Goal: Use online tool/utility

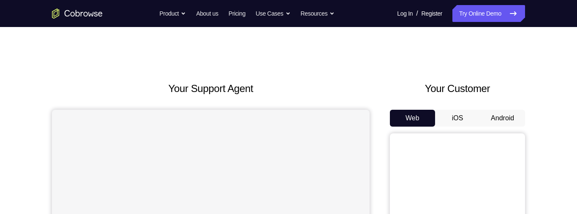
click at [497, 119] on button "Android" at bounding box center [502, 118] width 45 height 17
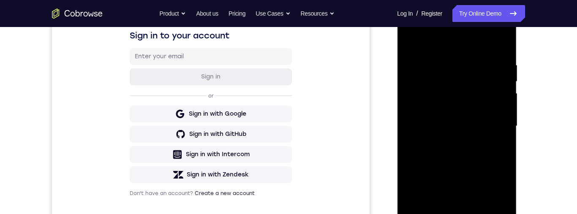
scroll to position [200, 0]
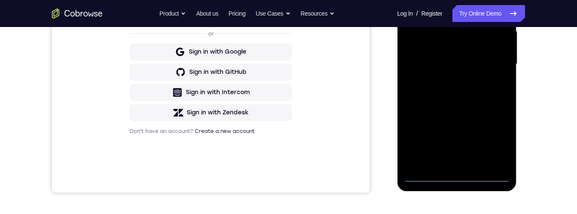
click at [456, 178] on div at bounding box center [456, 64] width 106 height 236
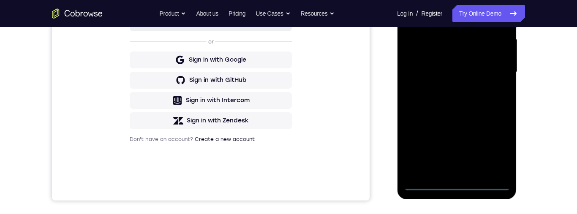
click at [492, 148] on div at bounding box center [456, 72] width 106 height 236
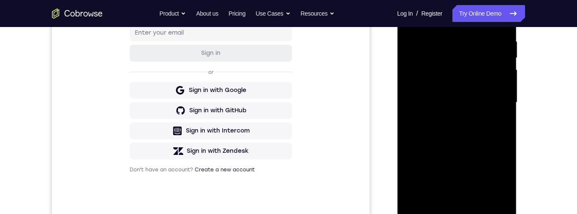
scroll to position [156, 0]
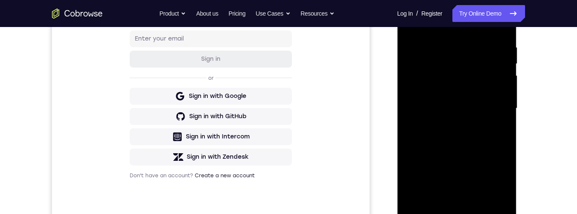
click at [473, 28] on div at bounding box center [456, 108] width 106 height 236
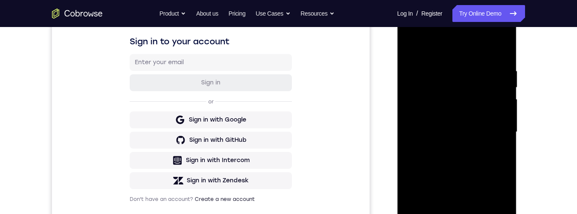
click at [453, 85] on div at bounding box center [456, 132] width 106 height 236
click at [493, 81] on div at bounding box center [456, 132] width 106 height 236
click at [493, 132] on div at bounding box center [456, 132] width 106 height 236
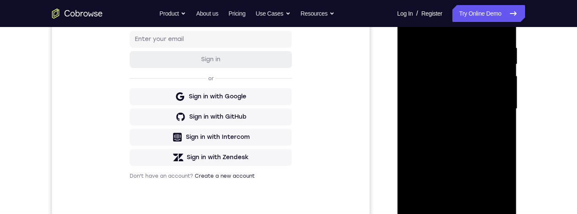
click at [451, 206] on div at bounding box center [456, 109] width 106 height 236
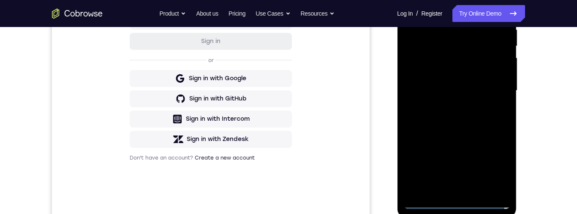
click at [448, 189] on div at bounding box center [456, 91] width 106 height 236
click at [458, 76] on div at bounding box center [456, 91] width 106 height 236
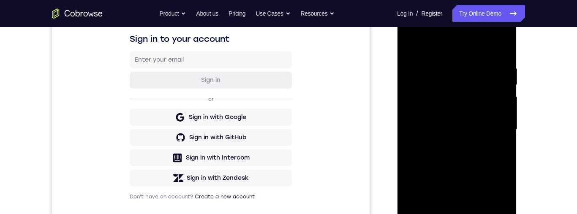
scroll to position [128, 0]
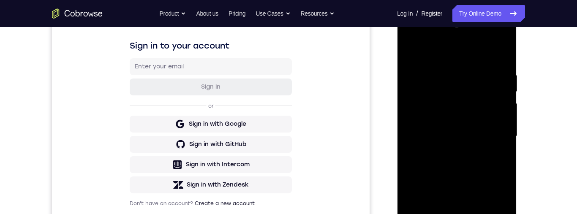
click at [408, 52] on div at bounding box center [456, 136] width 106 height 236
click at [413, 52] on div at bounding box center [456, 136] width 106 height 236
click at [466, 129] on div at bounding box center [456, 136] width 106 height 236
click at [456, 117] on div at bounding box center [456, 136] width 106 height 236
click at [464, 132] on div at bounding box center [456, 136] width 106 height 236
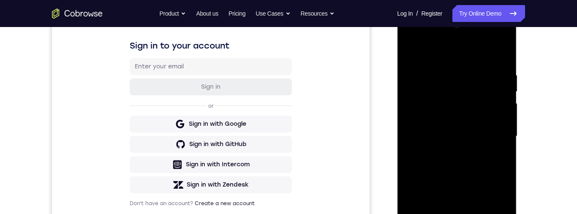
click at [476, 140] on div at bounding box center [456, 136] width 106 height 236
click at [474, 166] on div at bounding box center [456, 136] width 106 height 236
click at [481, 136] on div at bounding box center [456, 136] width 106 height 236
click at [467, 166] on div at bounding box center [456, 136] width 106 height 236
click at [473, 168] on div at bounding box center [456, 136] width 106 height 236
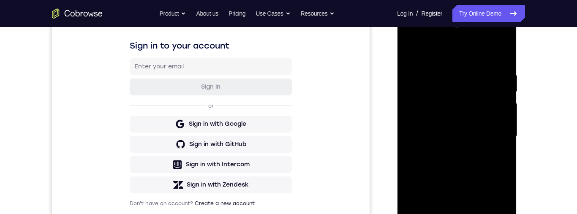
scroll to position [140, 0]
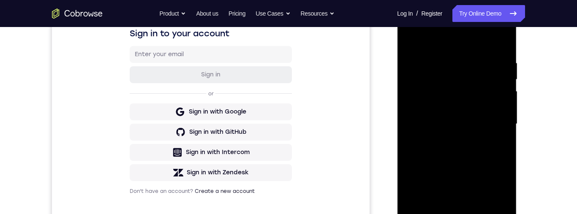
click at [540, 153] on div "Your Support Agent Your Customer Web iOS Android Next Steps We’d be happy to gi…" at bounding box center [288, 165] width 540 height 557
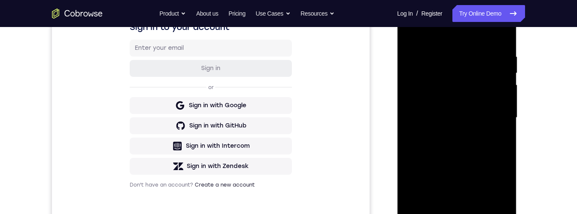
click at [475, 159] on div at bounding box center [456, 118] width 106 height 236
click at [436, 50] on div at bounding box center [456, 118] width 106 height 236
click at [499, 112] on div at bounding box center [456, 118] width 106 height 236
click at [503, 114] on div at bounding box center [456, 118] width 106 height 236
click at [508, 116] on div at bounding box center [456, 118] width 106 height 236
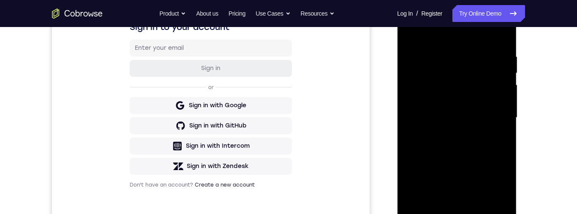
click at [507, 116] on div at bounding box center [456, 118] width 106 height 236
click at [507, 117] on div at bounding box center [456, 118] width 106 height 236
click at [504, 112] on div at bounding box center [456, 118] width 106 height 236
click at [502, 116] on div at bounding box center [456, 118] width 106 height 236
click at [507, 114] on div at bounding box center [456, 118] width 106 height 236
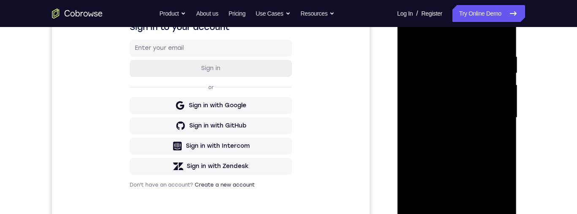
click at [505, 115] on div at bounding box center [456, 118] width 106 height 236
click at [506, 114] on div at bounding box center [456, 118] width 106 height 236
click at [506, 113] on div at bounding box center [456, 118] width 106 height 236
click at [505, 114] on div at bounding box center [456, 118] width 106 height 236
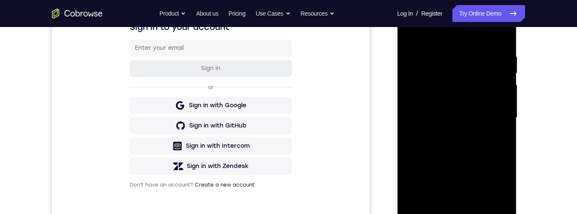
click at [505, 114] on div at bounding box center [456, 118] width 106 height 236
click at [505, 113] on div at bounding box center [456, 118] width 106 height 236
click at [506, 113] on div at bounding box center [456, 118] width 106 height 236
click at [505, 114] on div at bounding box center [456, 118] width 106 height 236
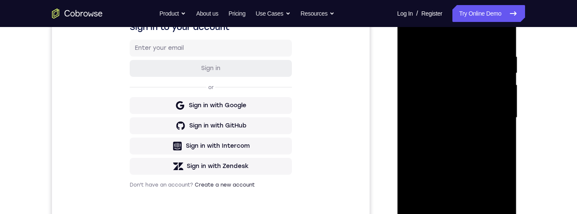
click at [506, 113] on div at bounding box center [456, 118] width 106 height 236
click at [507, 114] on div at bounding box center [456, 118] width 106 height 236
click at [507, 115] on div at bounding box center [456, 118] width 106 height 236
click at [506, 115] on div at bounding box center [456, 118] width 106 height 236
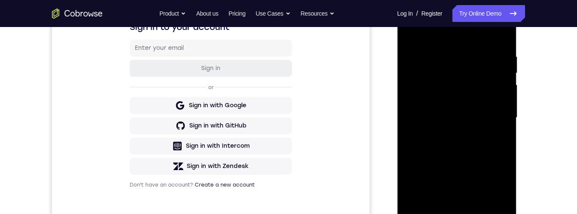
click at [507, 115] on div at bounding box center [456, 118] width 106 height 236
click at [506, 115] on div at bounding box center [456, 118] width 106 height 236
click at [505, 115] on div at bounding box center [456, 118] width 106 height 236
click at [506, 115] on div at bounding box center [456, 118] width 106 height 236
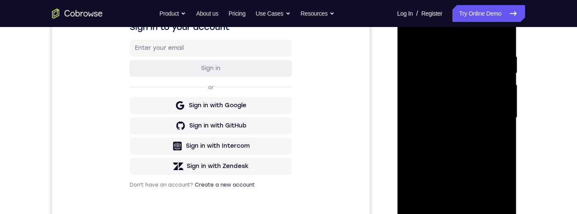
click at [505, 115] on div at bounding box center [456, 118] width 106 height 236
click at [506, 115] on div at bounding box center [456, 118] width 106 height 236
click at [505, 115] on div at bounding box center [456, 118] width 106 height 236
click at [506, 115] on div at bounding box center [456, 118] width 106 height 236
click at [505, 115] on div at bounding box center [456, 118] width 106 height 236
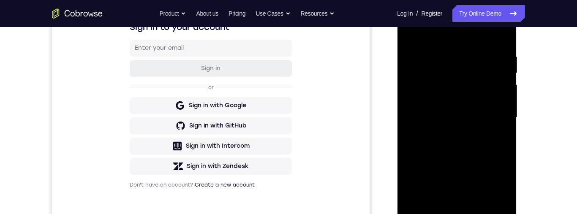
click at [505, 115] on div at bounding box center [456, 118] width 106 height 236
click at [505, 116] on div at bounding box center [456, 118] width 106 height 236
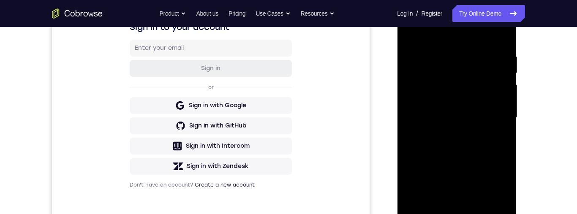
click at [506, 116] on div at bounding box center [456, 118] width 106 height 236
click at [505, 115] on div at bounding box center [456, 118] width 106 height 236
click at [507, 100] on div at bounding box center [456, 118] width 106 height 236
click at [508, 100] on div at bounding box center [456, 118] width 106 height 236
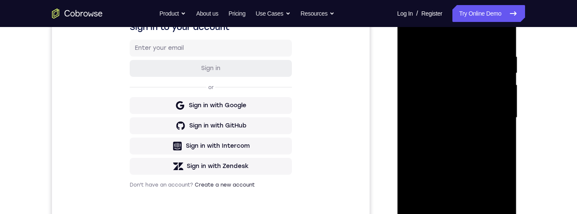
click at [505, 103] on div at bounding box center [456, 118] width 106 height 236
click at [504, 104] on div at bounding box center [456, 118] width 106 height 236
click at [500, 109] on div at bounding box center [456, 118] width 106 height 236
click at [502, 108] on div at bounding box center [456, 118] width 106 height 236
click at [504, 108] on div at bounding box center [456, 118] width 106 height 236
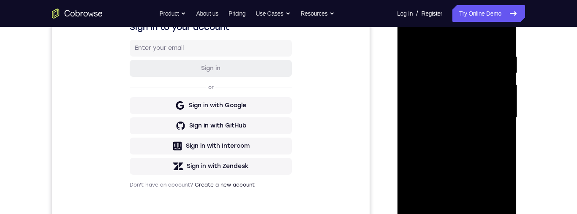
click at [505, 108] on div at bounding box center [456, 118] width 106 height 236
click at [502, 112] on div at bounding box center [456, 118] width 106 height 236
click at [501, 110] on div at bounding box center [456, 118] width 106 height 236
click at [506, 102] on div at bounding box center [456, 118] width 106 height 236
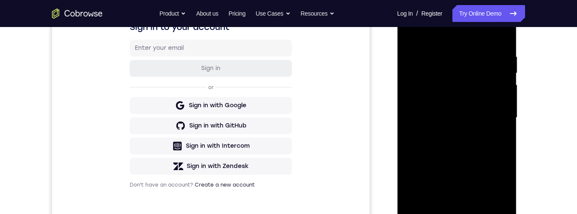
click at [503, 100] on div at bounding box center [456, 118] width 106 height 236
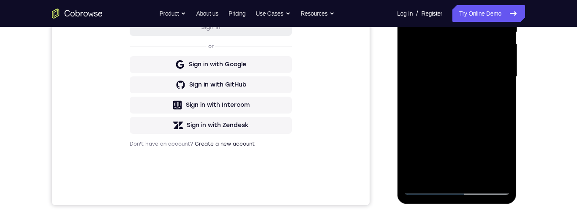
scroll to position [195, 0]
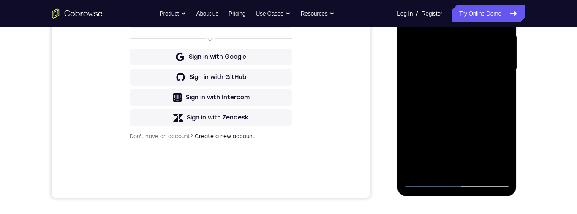
click at [426, 181] on div at bounding box center [456, 69] width 106 height 236
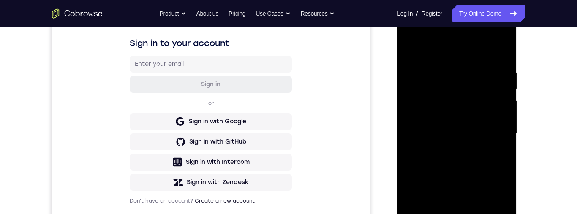
scroll to position [144, 0]
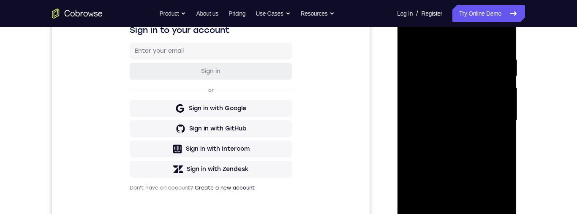
click at [478, 214] on div at bounding box center [456, 121] width 106 height 236
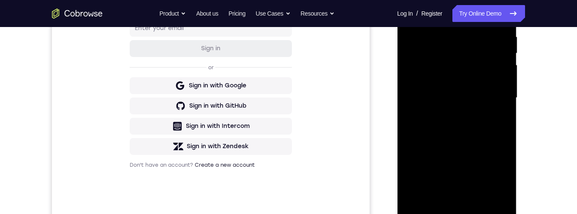
click at [477, 142] on div at bounding box center [456, 98] width 106 height 236
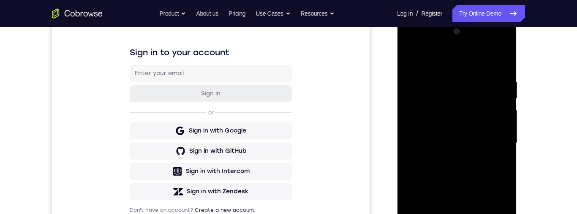
scroll to position [101, 0]
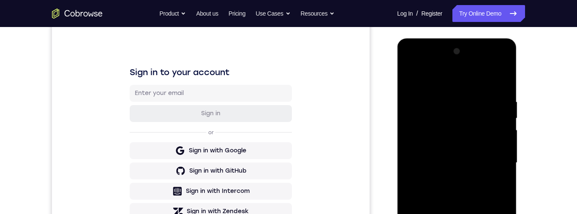
click at [462, 91] on div at bounding box center [456, 163] width 106 height 236
click at [466, 114] on div at bounding box center [456, 163] width 106 height 236
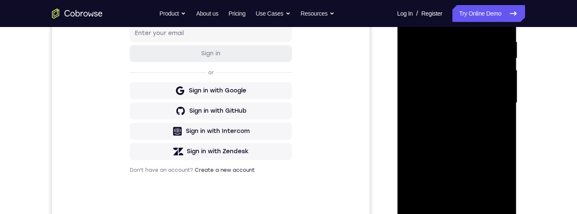
scroll to position [173, 0]
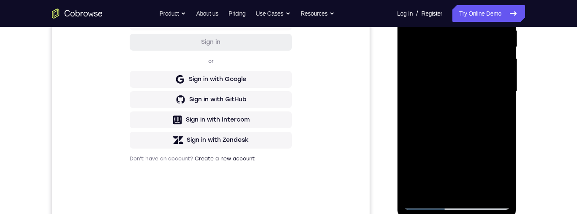
click at [497, 114] on div at bounding box center [456, 91] width 106 height 236
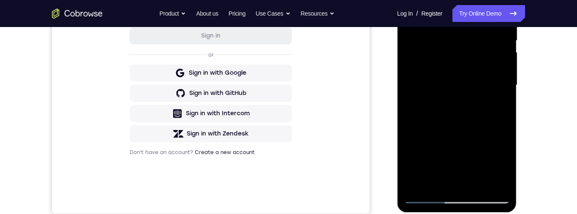
scroll to position [182, 0]
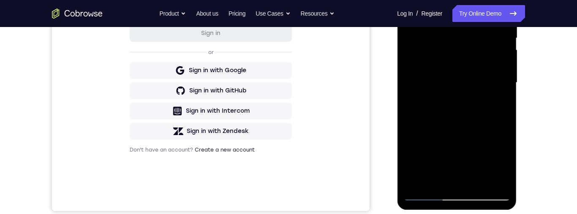
click at [425, 193] on div at bounding box center [456, 83] width 106 height 236
click at [425, 198] on div at bounding box center [456, 83] width 106 height 236
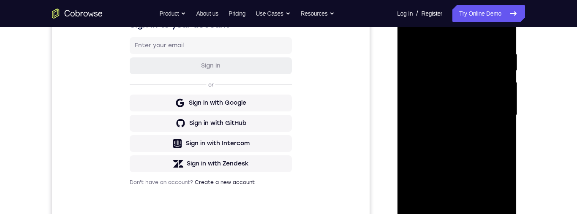
scroll to position [149, 0]
